Goal: Task Accomplishment & Management: Use online tool/utility

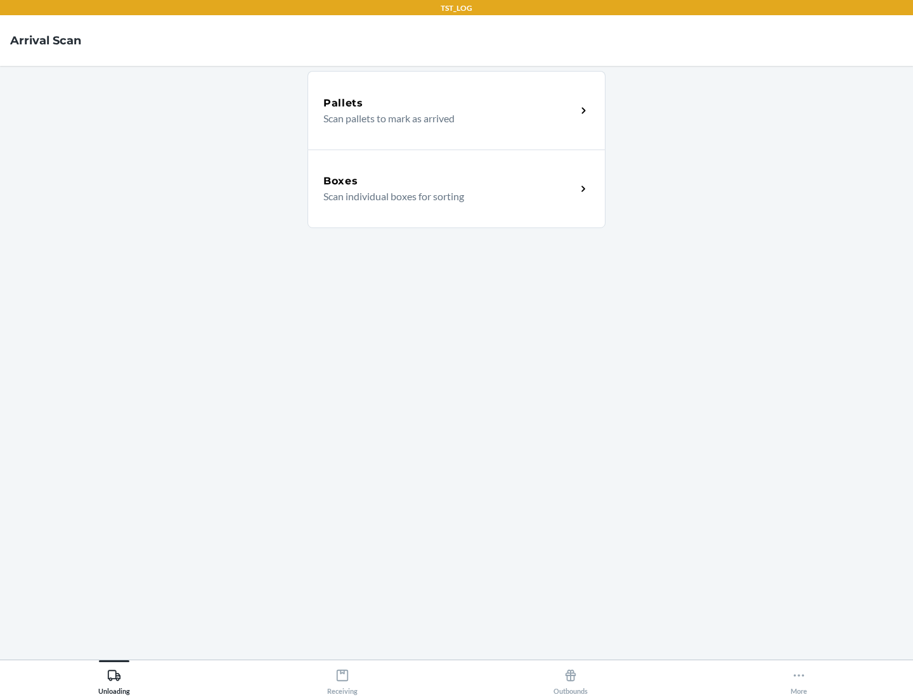
click at [450, 181] on div "Boxes" at bounding box center [449, 181] width 253 height 15
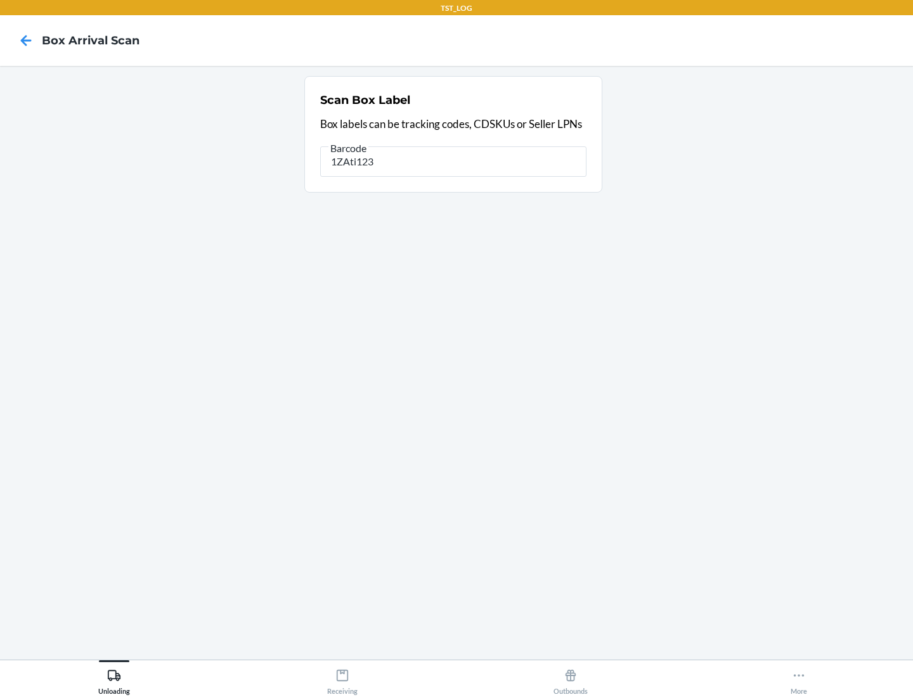
type input "1ZAti123"
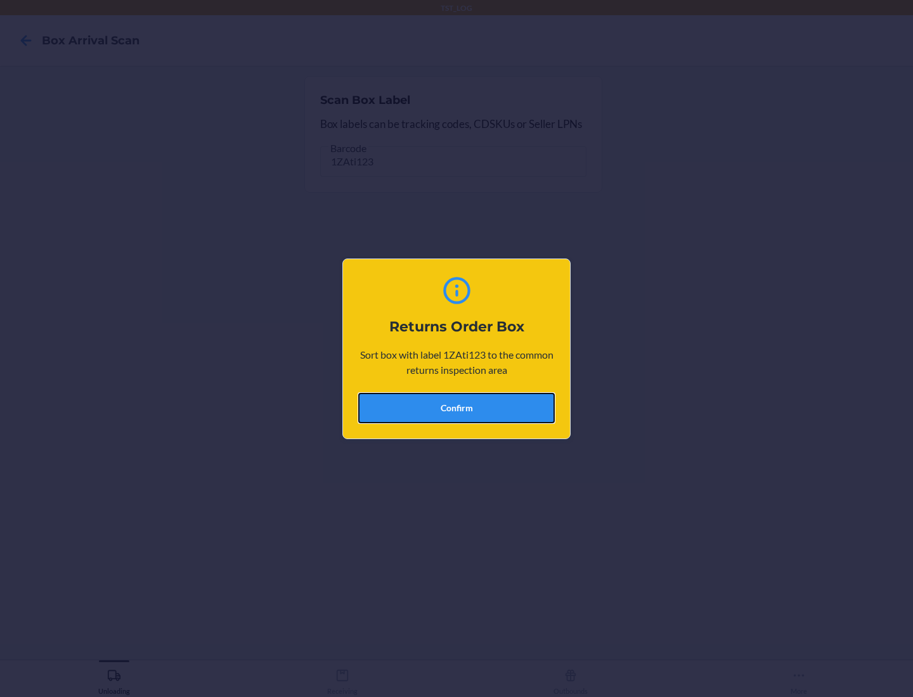
click at [456, 408] on button "Confirm" at bounding box center [456, 408] width 197 height 30
